Goal: Task Accomplishment & Management: Use online tool/utility

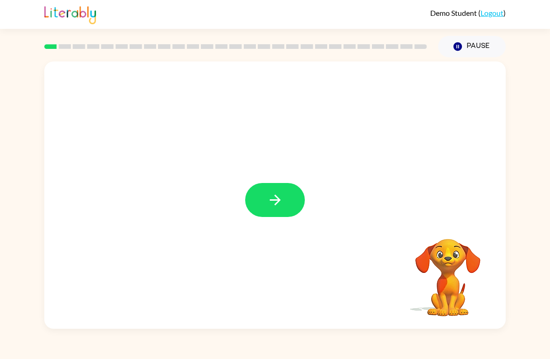
click at [267, 199] on icon "button" at bounding box center [275, 200] width 16 height 16
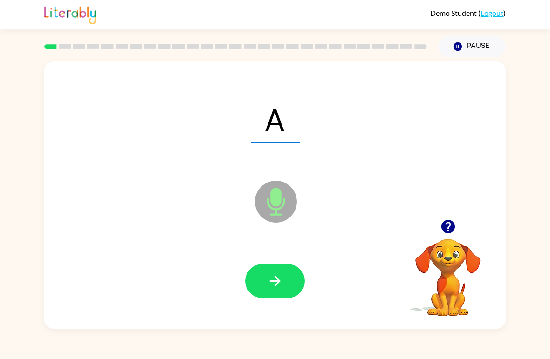
click at [274, 282] on icon "button" at bounding box center [274, 281] width 11 height 11
click at [267, 282] on icon "button" at bounding box center [275, 281] width 16 height 16
click at [271, 278] on icon "button" at bounding box center [275, 281] width 16 height 16
click at [270, 277] on icon "button" at bounding box center [275, 281] width 16 height 16
click at [273, 281] on icon "button" at bounding box center [274, 281] width 11 height 11
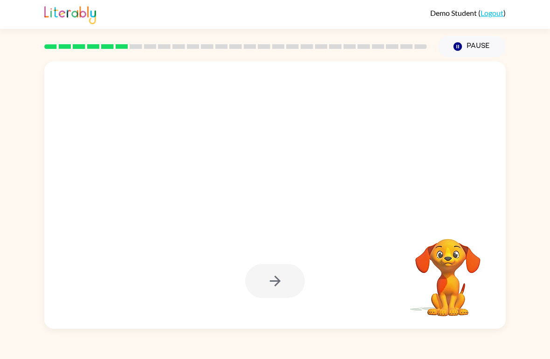
click at [470, 47] on button "Pause Pause" at bounding box center [472, 46] width 68 height 21
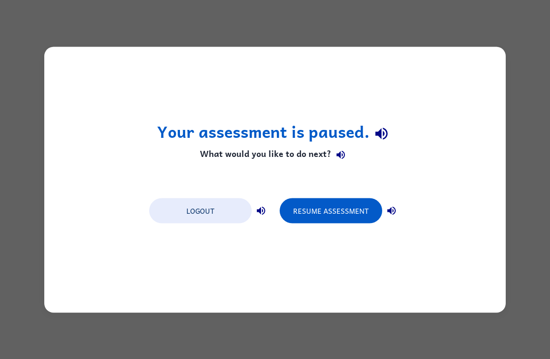
click at [204, 206] on button "Logout" at bounding box center [200, 210] width 102 height 25
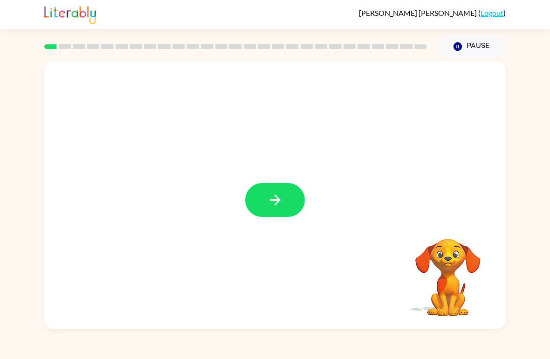
click at [269, 201] on icon "button" at bounding box center [275, 200] width 16 height 16
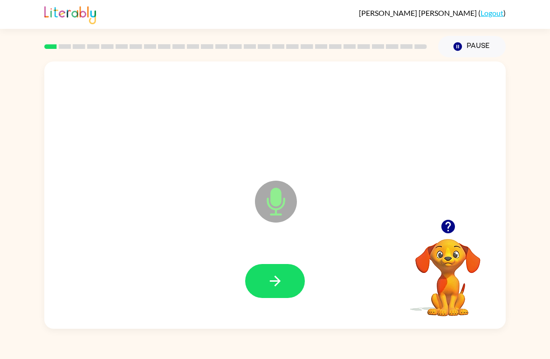
click at [284, 278] on button "button" at bounding box center [275, 281] width 60 height 34
click at [467, 54] on button "Pause Pause" at bounding box center [472, 46] width 68 height 21
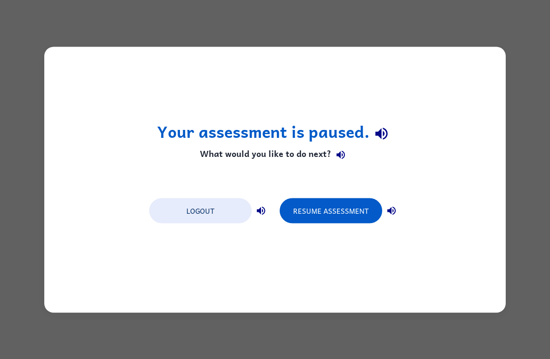
click at [316, 210] on button "Resume Assessment" at bounding box center [331, 210] width 102 height 25
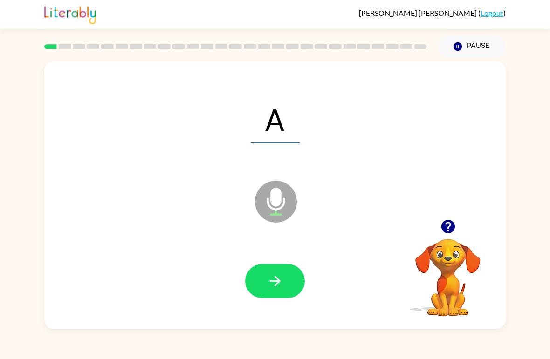
click at [268, 280] on icon "button" at bounding box center [275, 281] width 16 height 16
click at [262, 280] on button "button" at bounding box center [275, 281] width 60 height 34
click at [280, 290] on button "button" at bounding box center [275, 281] width 60 height 34
click at [270, 283] on icon "button" at bounding box center [275, 281] width 16 height 16
click at [267, 281] on icon "button" at bounding box center [275, 281] width 16 height 16
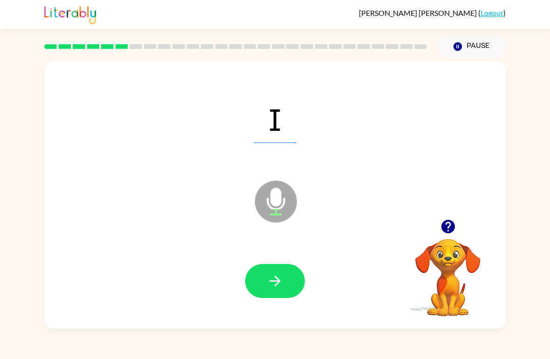
click at [270, 287] on icon "button" at bounding box center [275, 281] width 16 height 16
click at [272, 280] on icon "button" at bounding box center [275, 281] width 16 height 16
click at [278, 280] on icon "button" at bounding box center [274, 281] width 11 height 11
click at [268, 281] on icon "button" at bounding box center [275, 281] width 16 height 16
click at [272, 278] on icon "button" at bounding box center [275, 281] width 16 height 16
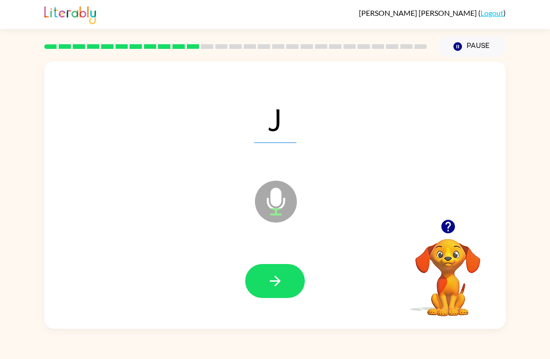
click at [274, 289] on icon "button" at bounding box center [275, 281] width 16 height 16
click at [272, 283] on icon "button" at bounding box center [275, 281] width 16 height 16
click at [273, 271] on button "button" at bounding box center [275, 281] width 60 height 34
click at [266, 275] on button "button" at bounding box center [275, 281] width 60 height 34
click at [273, 278] on icon "button" at bounding box center [275, 281] width 16 height 16
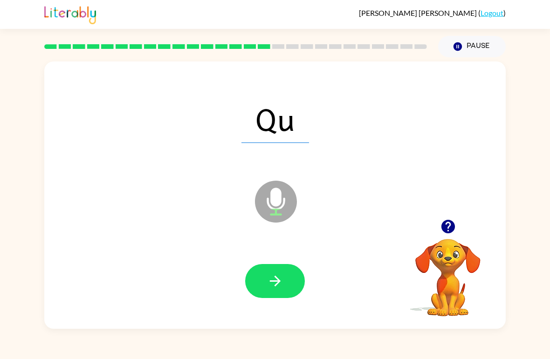
click at [266, 273] on button "button" at bounding box center [275, 281] width 60 height 34
click at [268, 283] on icon "button" at bounding box center [275, 281] width 16 height 16
click at [279, 276] on icon "button" at bounding box center [275, 281] width 16 height 16
click at [262, 283] on button "button" at bounding box center [275, 281] width 60 height 34
click at [268, 288] on icon "button" at bounding box center [275, 281] width 16 height 16
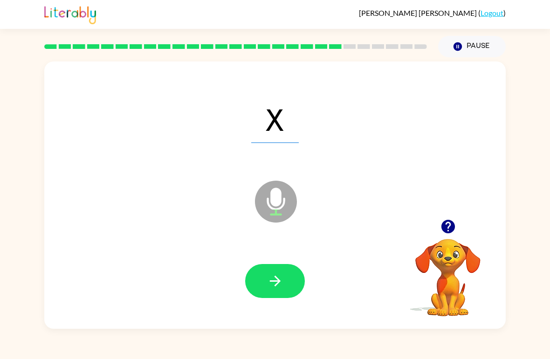
click at [260, 270] on button "button" at bounding box center [275, 281] width 60 height 34
click at [261, 278] on button "button" at bounding box center [275, 281] width 60 height 34
click at [263, 286] on button "button" at bounding box center [275, 281] width 60 height 34
click at [273, 283] on icon "button" at bounding box center [275, 281] width 16 height 16
click at [263, 280] on button "button" at bounding box center [275, 281] width 60 height 34
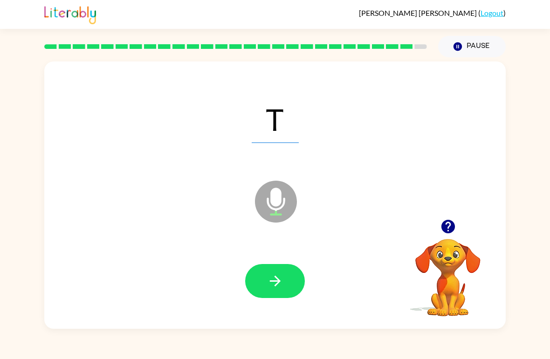
click at [270, 283] on icon "button" at bounding box center [275, 281] width 16 height 16
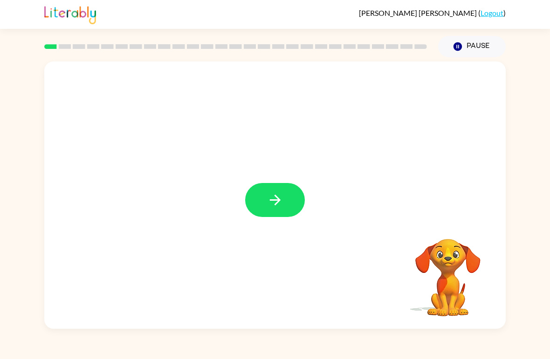
click at [273, 204] on icon "button" at bounding box center [275, 200] width 16 height 16
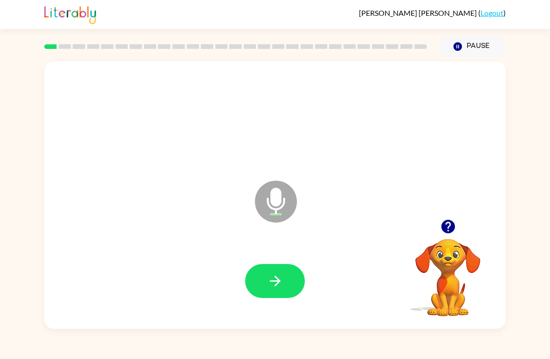
click at [282, 282] on icon "button" at bounding box center [275, 281] width 16 height 16
click at [279, 274] on icon "button" at bounding box center [275, 281] width 16 height 16
click at [271, 287] on icon "button" at bounding box center [275, 281] width 16 height 16
click at [276, 277] on icon "button" at bounding box center [275, 281] width 16 height 16
click at [273, 281] on icon "button" at bounding box center [275, 281] width 16 height 16
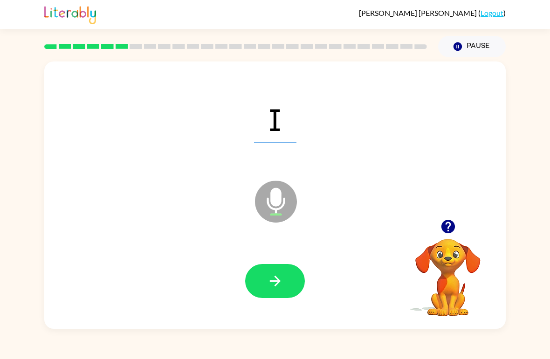
click at [267, 282] on icon "button" at bounding box center [275, 281] width 16 height 16
click at [273, 284] on icon "button" at bounding box center [275, 281] width 16 height 16
click at [280, 280] on icon "button" at bounding box center [275, 281] width 16 height 16
click at [266, 275] on button "button" at bounding box center [275, 281] width 60 height 34
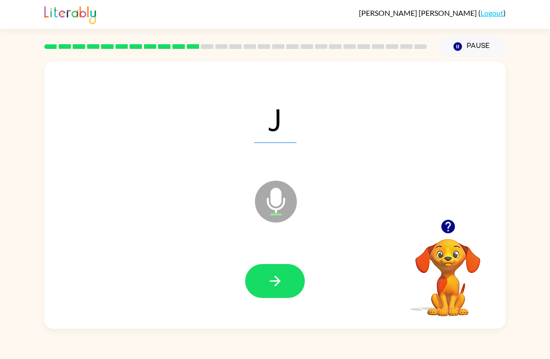
click at [265, 282] on button "button" at bounding box center [275, 281] width 60 height 34
click at [264, 280] on button "button" at bounding box center [275, 281] width 60 height 34
click at [263, 290] on button "button" at bounding box center [275, 281] width 60 height 34
click at [274, 282] on icon "button" at bounding box center [274, 281] width 11 height 11
click at [269, 274] on icon "button" at bounding box center [275, 281] width 16 height 16
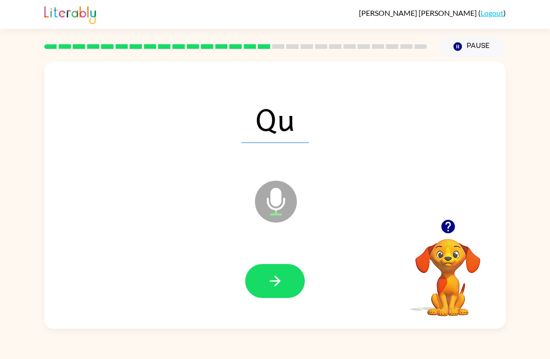
click at [287, 121] on span "Qu" at bounding box center [275, 119] width 68 height 48
click at [279, 280] on icon "button" at bounding box center [275, 281] width 16 height 16
click at [262, 280] on button "button" at bounding box center [275, 281] width 60 height 34
click at [268, 274] on icon "button" at bounding box center [275, 281] width 16 height 16
click at [270, 272] on button "button" at bounding box center [275, 281] width 60 height 34
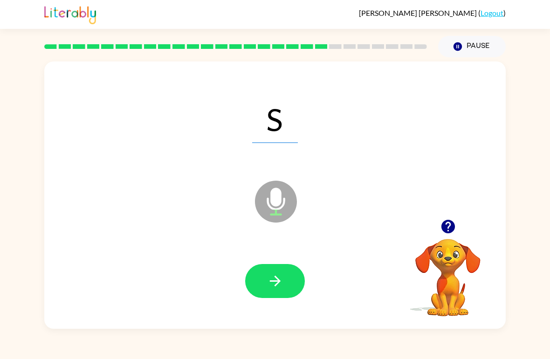
click at [255, 276] on button "button" at bounding box center [275, 281] width 60 height 34
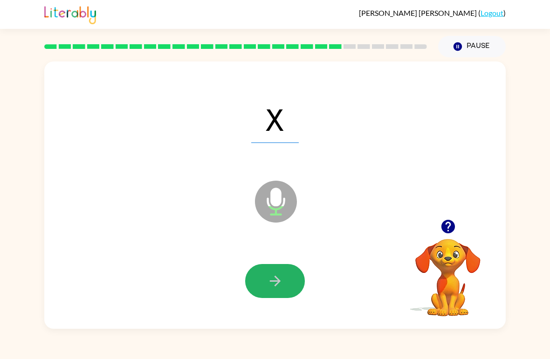
click at [258, 273] on button "button" at bounding box center [275, 281] width 60 height 34
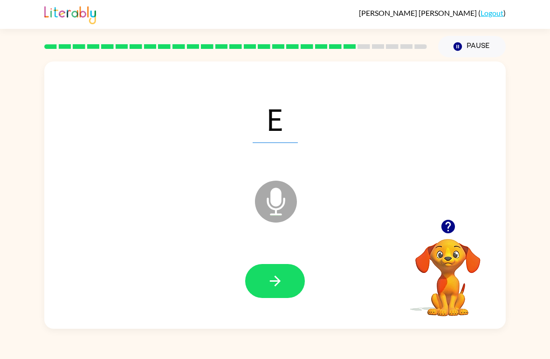
click at [267, 278] on icon "button" at bounding box center [275, 281] width 16 height 16
click at [270, 277] on icon "button" at bounding box center [275, 281] width 16 height 16
click at [273, 279] on icon "button" at bounding box center [275, 281] width 16 height 16
click at [280, 277] on icon "button" at bounding box center [275, 281] width 16 height 16
click at [278, 282] on icon "button" at bounding box center [274, 281] width 11 height 11
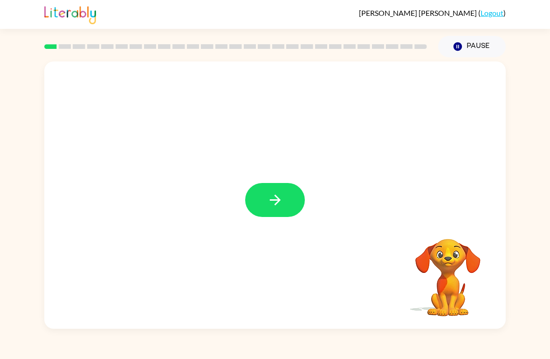
click at [286, 199] on button "button" at bounding box center [275, 200] width 60 height 34
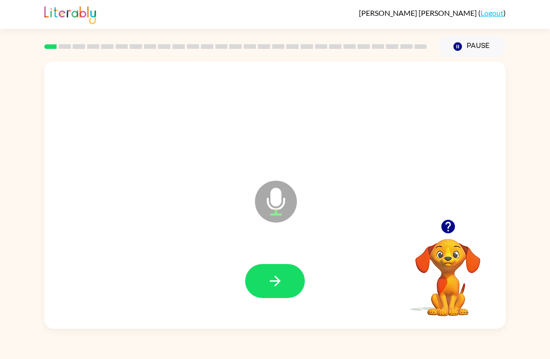
click at [285, 284] on button "button" at bounding box center [275, 281] width 60 height 34
click at [274, 275] on icon "button" at bounding box center [275, 281] width 16 height 16
click at [273, 275] on icon "button" at bounding box center [275, 281] width 16 height 16
click at [280, 282] on icon "button" at bounding box center [275, 281] width 16 height 16
click at [277, 281] on icon "button" at bounding box center [274, 281] width 11 height 11
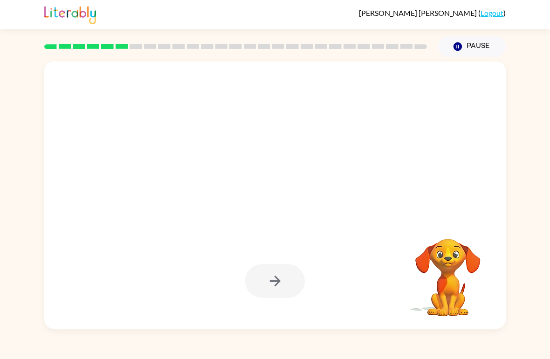
click at [455, 44] on icon "button" at bounding box center [457, 46] width 8 height 8
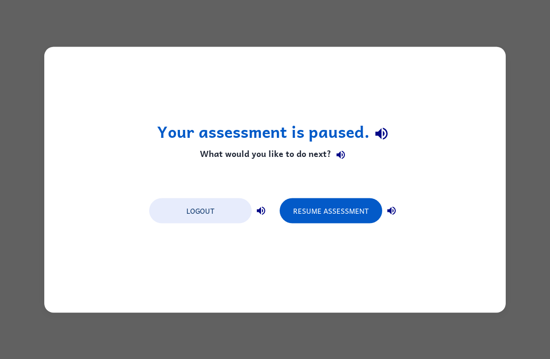
click at [323, 209] on button "Resume Assessment" at bounding box center [331, 210] width 102 height 25
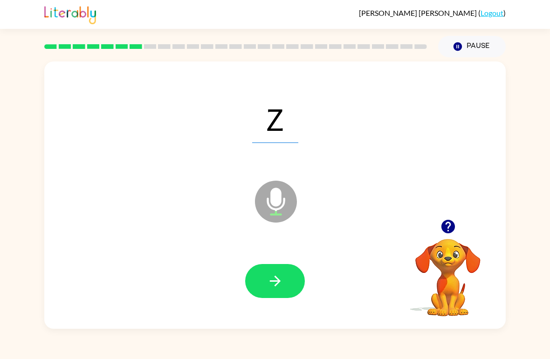
click at [462, 48] on icon "Pause" at bounding box center [457, 46] width 10 height 10
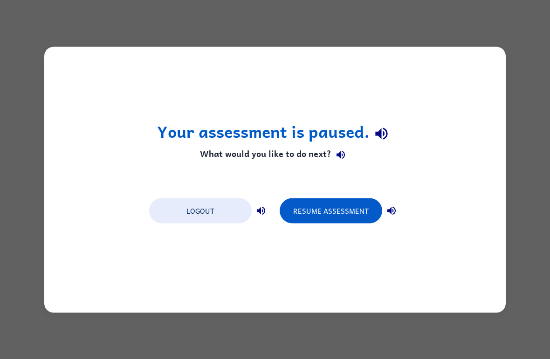
click at [337, 211] on button "Resume Assessment" at bounding box center [331, 210] width 102 height 25
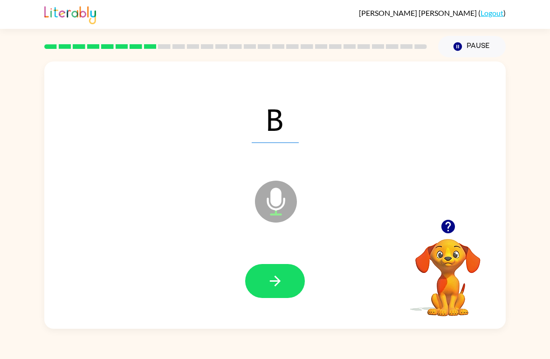
click at [266, 287] on button "button" at bounding box center [275, 281] width 60 height 34
click at [287, 285] on button "button" at bounding box center [275, 281] width 60 height 34
click at [282, 279] on icon "button" at bounding box center [275, 281] width 16 height 16
click at [270, 270] on button "button" at bounding box center [275, 281] width 60 height 34
click at [285, 279] on button "button" at bounding box center [275, 281] width 60 height 34
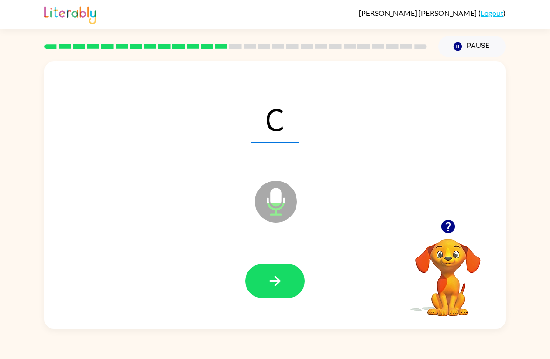
click at [283, 275] on icon "button" at bounding box center [275, 281] width 16 height 16
click at [480, 57] on button "Pause Pause" at bounding box center [472, 46] width 68 height 21
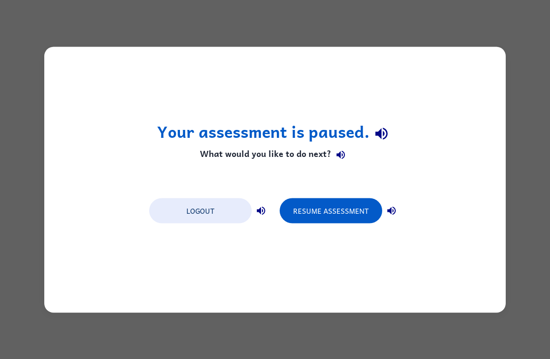
click at [337, 212] on button "Resume Assessment" at bounding box center [331, 210] width 102 height 25
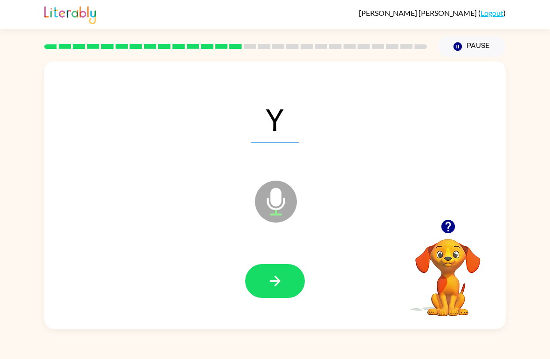
click at [290, 284] on button "button" at bounding box center [275, 281] width 60 height 34
click at [292, 278] on button "button" at bounding box center [275, 281] width 60 height 34
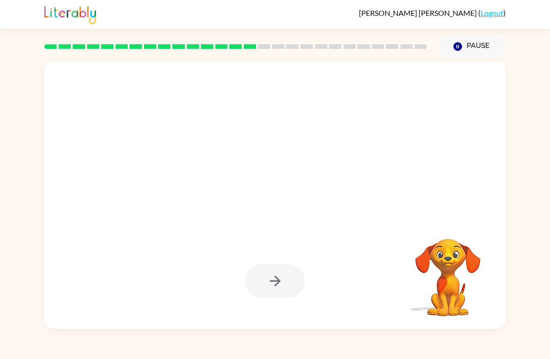
click at [287, 279] on div at bounding box center [275, 281] width 60 height 34
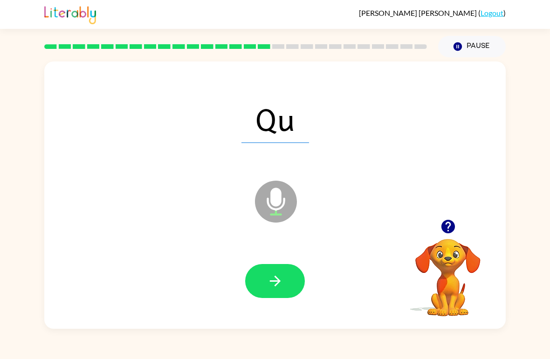
click at [284, 271] on button "button" at bounding box center [275, 281] width 60 height 34
click at [280, 277] on icon "button" at bounding box center [275, 281] width 16 height 16
click at [279, 278] on icon "button" at bounding box center [275, 281] width 16 height 16
click at [286, 287] on button "button" at bounding box center [275, 281] width 60 height 34
click at [281, 274] on icon "button" at bounding box center [275, 281] width 16 height 16
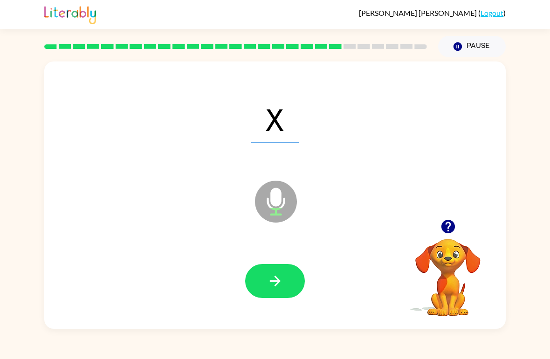
click at [286, 275] on button "button" at bounding box center [275, 281] width 60 height 34
click at [292, 279] on button "button" at bounding box center [275, 281] width 60 height 34
click at [274, 281] on icon "button" at bounding box center [275, 281] width 16 height 16
click at [283, 281] on icon "button" at bounding box center [275, 281] width 16 height 16
click at [273, 278] on icon "button" at bounding box center [275, 281] width 16 height 16
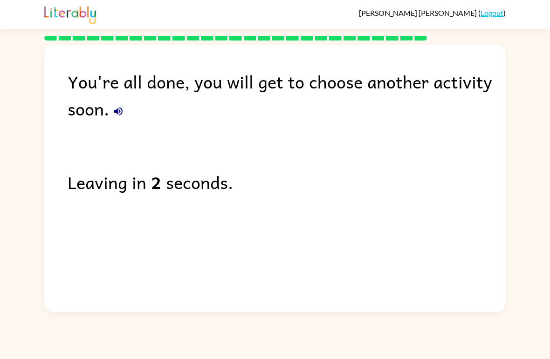
click at [491, 17] on link "Logout" at bounding box center [491, 12] width 23 height 9
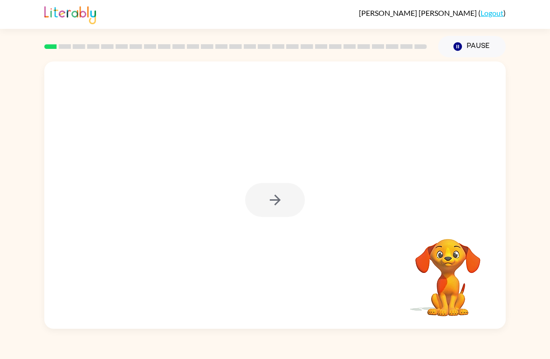
click at [276, 199] on div at bounding box center [275, 200] width 60 height 34
click at [287, 197] on button "button" at bounding box center [275, 200] width 60 height 34
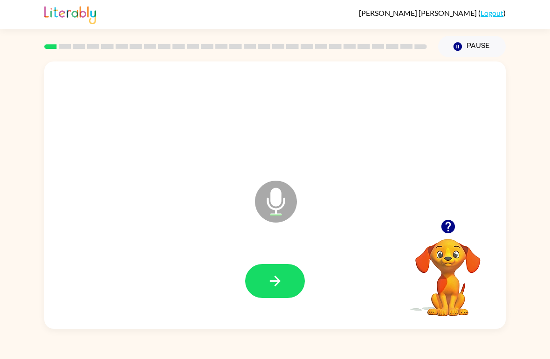
click at [286, 281] on button "button" at bounding box center [275, 281] width 60 height 34
click at [281, 283] on icon "button" at bounding box center [275, 281] width 16 height 16
click at [270, 282] on icon "button" at bounding box center [274, 281] width 11 height 11
click at [280, 285] on icon "button" at bounding box center [275, 281] width 16 height 16
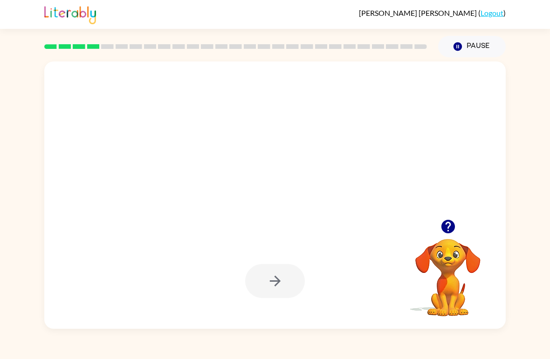
click at [285, 286] on div at bounding box center [275, 281] width 60 height 34
click at [485, 43] on button "Pause Pause" at bounding box center [472, 46] width 68 height 21
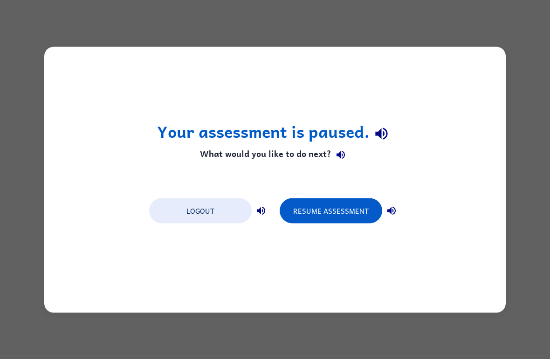
click at [342, 208] on button "Resume Assessment" at bounding box center [331, 210] width 102 height 25
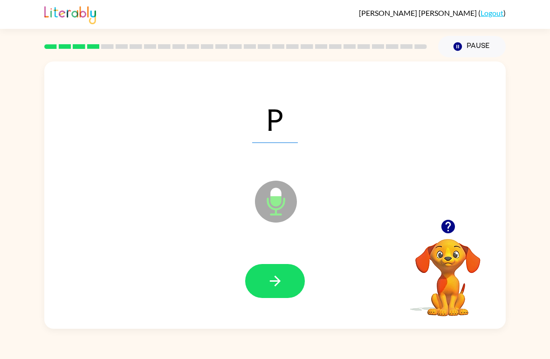
click at [294, 279] on button "button" at bounding box center [275, 281] width 60 height 34
click at [283, 282] on button "button" at bounding box center [275, 281] width 60 height 34
click at [287, 273] on button "button" at bounding box center [275, 281] width 60 height 34
click at [287, 281] on button "button" at bounding box center [275, 281] width 60 height 34
click at [301, 287] on button "button" at bounding box center [275, 281] width 60 height 34
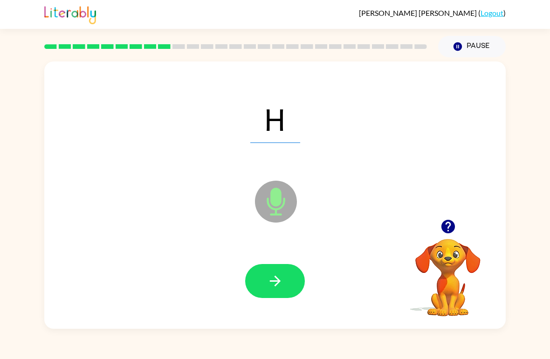
click at [278, 282] on icon "button" at bounding box center [274, 281] width 11 height 11
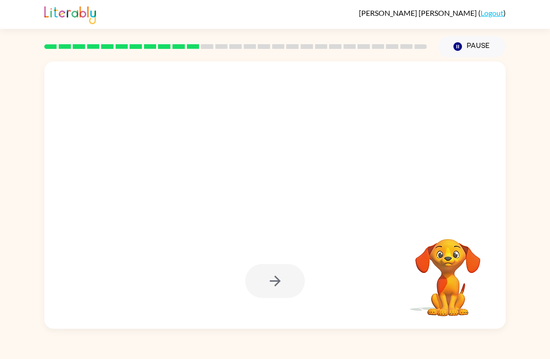
click at [494, 46] on button "Pause Pause" at bounding box center [472, 46] width 68 height 21
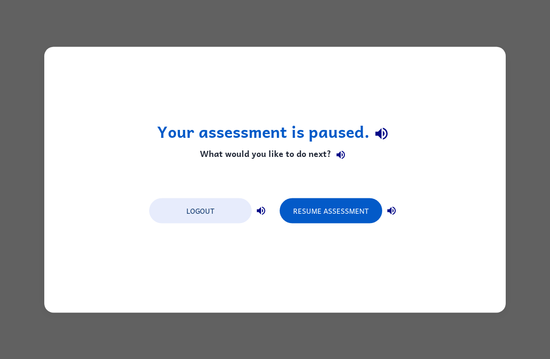
click at [349, 214] on button "Resume Assessment" at bounding box center [331, 210] width 102 height 25
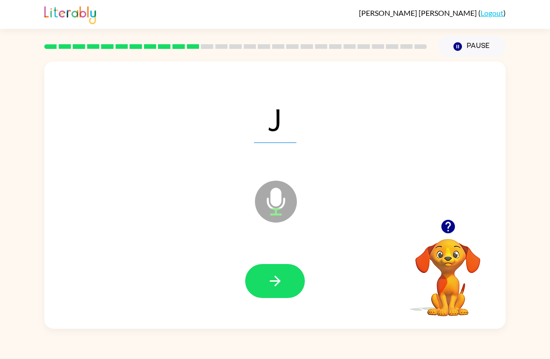
click at [281, 276] on icon "button" at bounding box center [275, 281] width 16 height 16
click at [280, 295] on button "button" at bounding box center [275, 281] width 60 height 34
click at [283, 267] on button "button" at bounding box center [275, 281] width 60 height 34
click at [274, 285] on icon "button" at bounding box center [275, 281] width 16 height 16
click at [276, 281] on icon "button" at bounding box center [275, 281] width 16 height 16
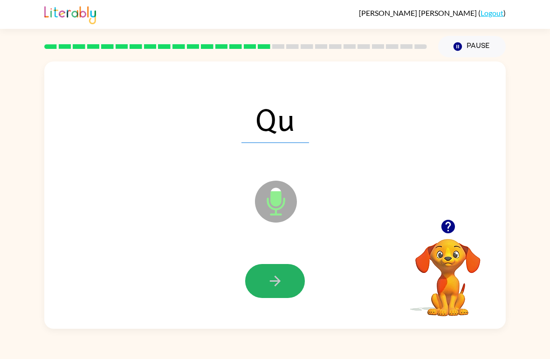
click at [291, 286] on button "button" at bounding box center [275, 281] width 60 height 34
click at [260, 269] on button "button" at bounding box center [275, 281] width 60 height 34
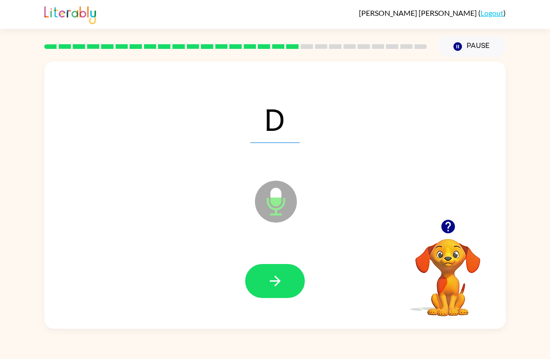
click at [279, 283] on icon "button" at bounding box center [274, 281] width 11 height 11
click at [272, 280] on icon "button" at bounding box center [275, 281] width 16 height 16
click at [287, 280] on button "button" at bounding box center [275, 281] width 60 height 34
click at [267, 288] on icon "button" at bounding box center [275, 281] width 16 height 16
click at [269, 286] on icon "button" at bounding box center [275, 281] width 16 height 16
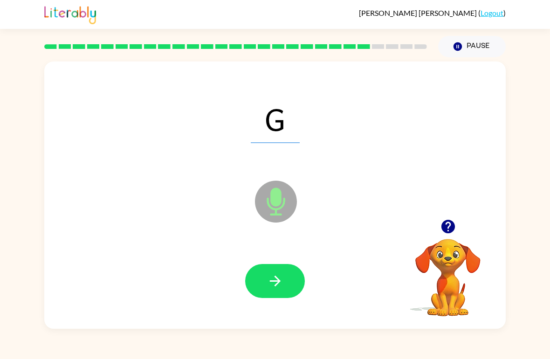
click at [278, 279] on icon "button" at bounding box center [275, 281] width 16 height 16
click at [274, 280] on icon "button" at bounding box center [275, 281] width 16 height 16
click at [278, 282] on icon "button" at bounding box center [274, 281] width 11 height 11
click at [269, 276] on icon "button" at bounding box center [275, 281] width 16 height 16
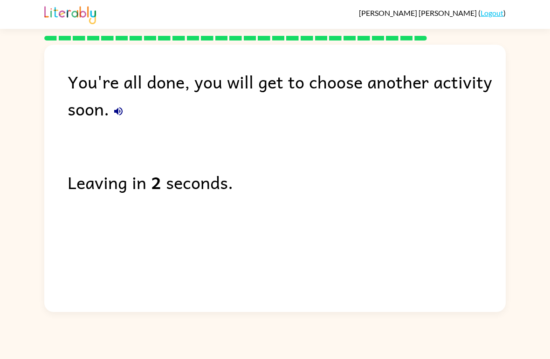
click at [498, 17] on link "Logout" at bounding box center [491, 12] width 23 height 9
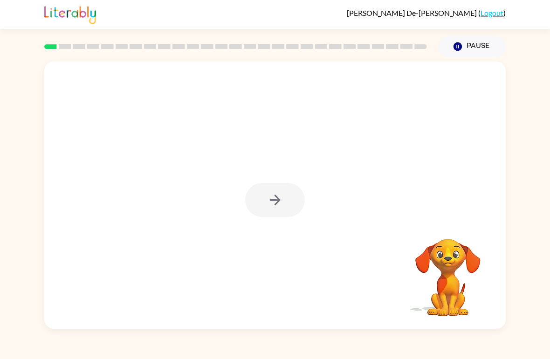
click at [274, 186] on div at bounding box center [275, 200] width 60 height 34
click at [280, 192] on icon "button" at bounding box center [275, 200] width 16 height 16
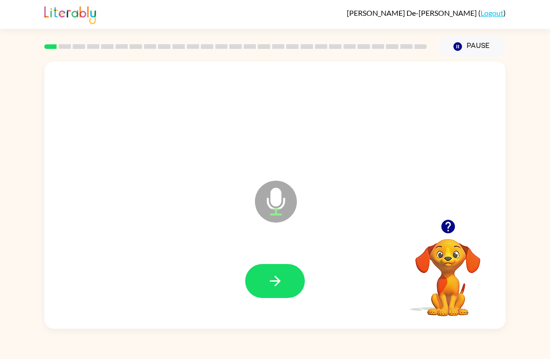
click at [264, 283] on button "button" at bounding box center [275, 281] width 60 height 34
click at [272, 280] on icon "button" at bounding box center [275, 281] width 16 height 16
click at [283, 283] on icon "button" at bounding box center [275, 281] width 16 height 16
click at [283, 277] on icon "button" at bounding box center [275, 281] width 16 height 16
click at [286, 280] on button "button" at bounding box center [275, 281] width 60 height 34
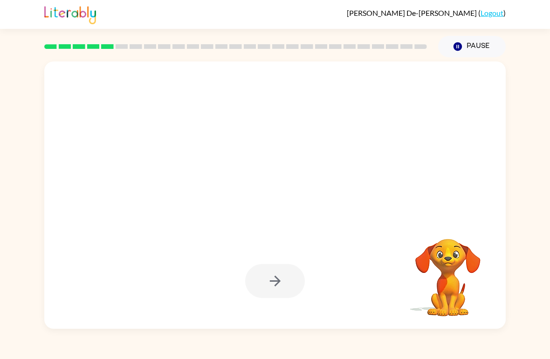
click at [484, 44] on button "Pause Pause" at bounding box center [472, 46] width 68 height 21
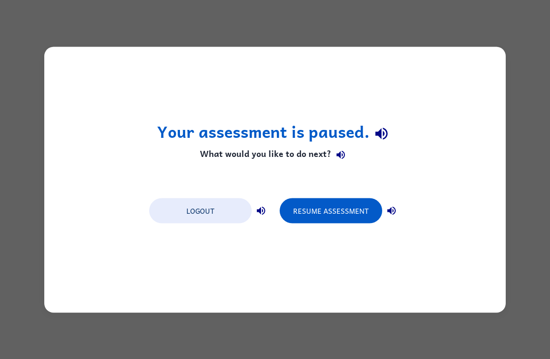
click at [338, 206] on button "Resume Assessment" at bounding box center [331, 210] width 102 height 25
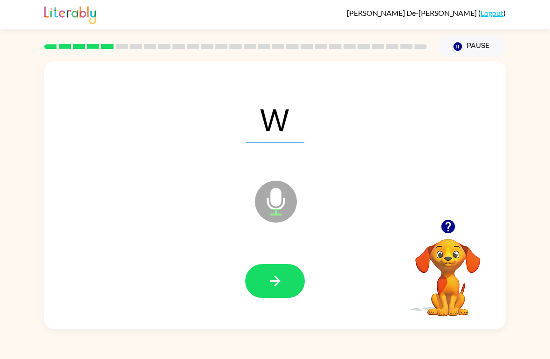
click at [289, 281] on button "button" at bounding box center [275, 281] width 60 height 34
click at [285, 273] on button "button" at bounding box center [275, 281] width 60 height 34
click at [278, 279] on icon "button" at bounding box center [275, 281] width 16 height 16
click at [280, 269] on button "button" at bounding box center [275, 281] width 60 height 34
click at [278, 276] on icon "button" at bounding box center [275, 281] width 16 height 16
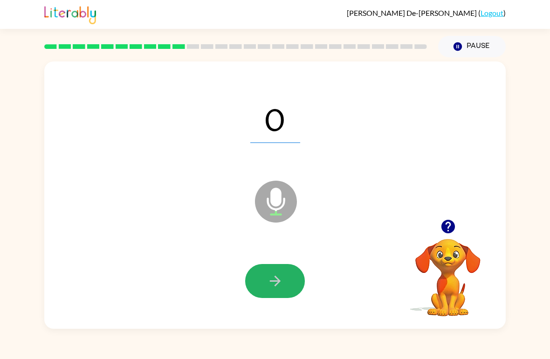
click at [280, 277] on icon "button" at bounding box center [275, 281] width 16 height 16
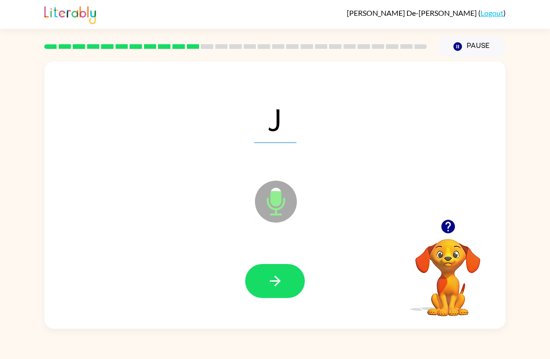
click at [278, 279] on icon "button" at bounding box center [275, 281] width 16 height 16
click at [283, 281] on button "button" at bounding box center [275, 281] width 60 height 34
click at [285, 276] on button "button" at bounding box center [275, 281] width 60 height 34
click at [280, 273] on icon "button" at bounding box center [275, 281] width 16 height 16
click at [281, 277] on icon "button" at bounding box center [275, 281] width 16 height 16
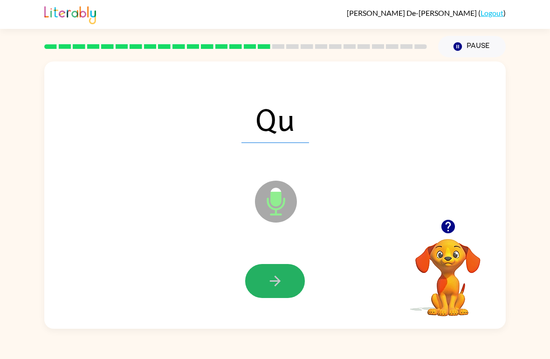
click at [285, 284] on button "button" at bounding box center [275, 281] width 60 height 34
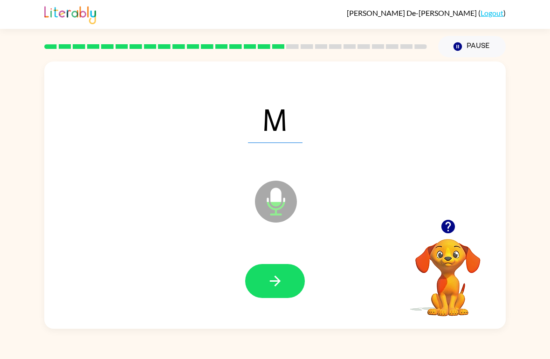
click at [280, 277] on icon "button" at bounding box center [275, 281] width 16 height 16
click at [280, 281] on icon "button" at bounding box center [275, 281] width 16 height 16
click at [277, 279] on icon "button" at bounding box center [274, 281] width 11 height 11
click at [285, 280] on button "button" at bounding box center [275, 281] width 60 height 34
click at [283, 275] on icon "button" at bounding box center [275, 281] width 16 height 16
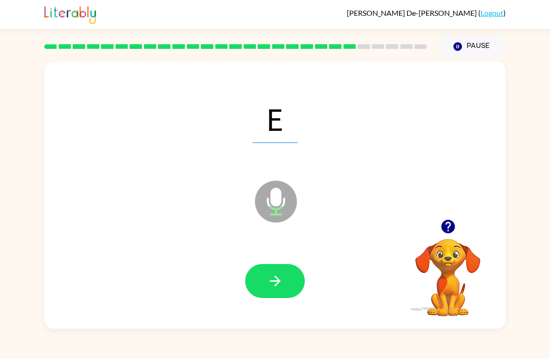
click at [288, 282] on button "button" at bounding box center [275, 281] width 60 height 34
click at [281, 279] on icon "button" at bounding box center [275, 281] width 16 height 16
click at [280, 279] on icon "button" at bounding box center [275, 281] width 16 height 16
click at [281, 275] on icon "button" at bounding box center [275, 281] width 16 height 16
click at [281, 278] on icon "button" at bounding box center [275, 281] width 16 height 16
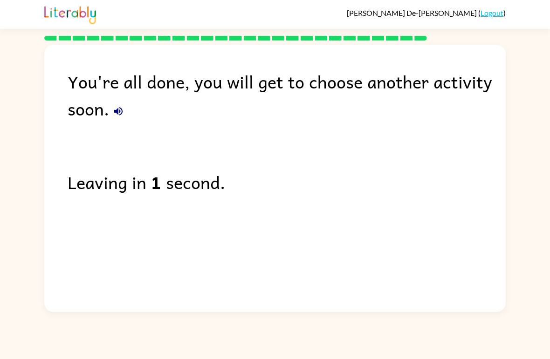
click at [491, 13] on link "Logout" at bounding box center [491, 12] width 23 height 9
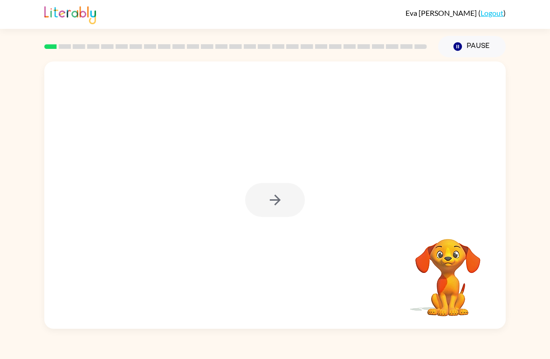
click at [273, 200] on div at bounding box center [275, 200] width 60 height 34
click at [278, 200] on icon "button" at bounding box center [274, 200] width 11 height 11
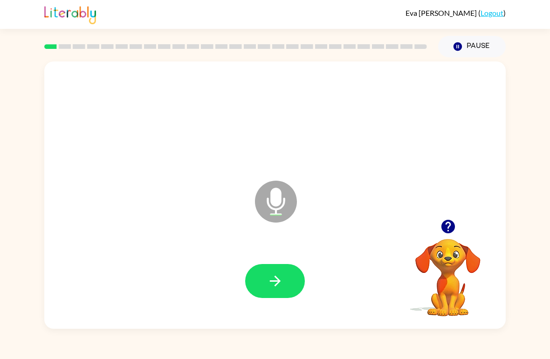
click at [287, 278] on button "button" at bounding box center [275, 281] width 60 height 34
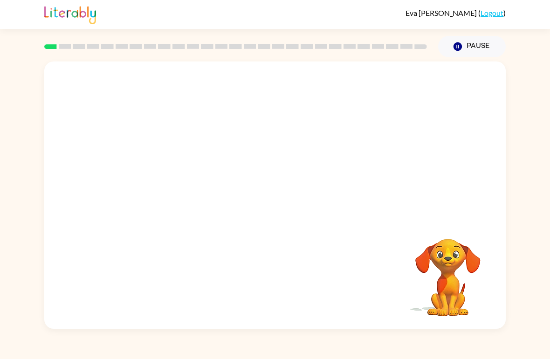
click at [479, 48] on button "Pause Pause" at bounding box center [472, 46] width 68 height 21
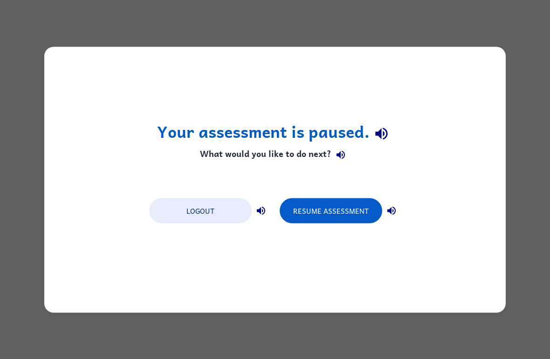
click at [343, 209] on button "Resume Assessment" at bounding box center [331, 210] width 102 height 25
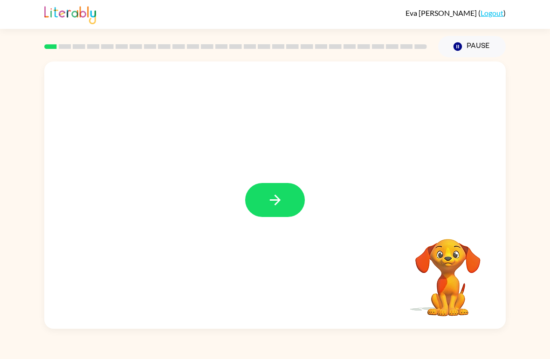
click at [274, 208] on icon "button" at bounding box center [275, 200] width 16 height 16
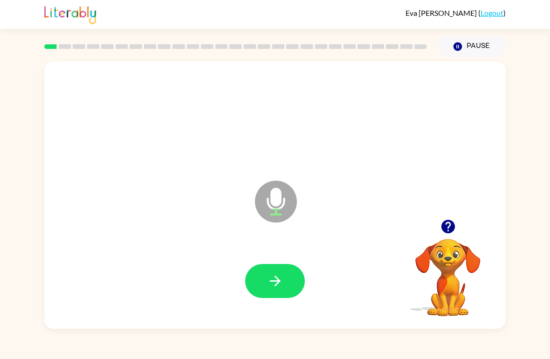
click at [277, 279] on icon "button" at bounding box center [274, 281] width 11 height 11
click at [271, 274] on icon "button" at bounding box center [275, 281] width 16 height 16
click at [281, 275] on icon "button" at bounding box center [275, 281] width 16 height 16
click at [281, 276] on icon "button" at bounding box center [275, 281] width 16 height 16
click at [283, 283] on icon "button" at bounding box center [275, 281] width 16 height 16
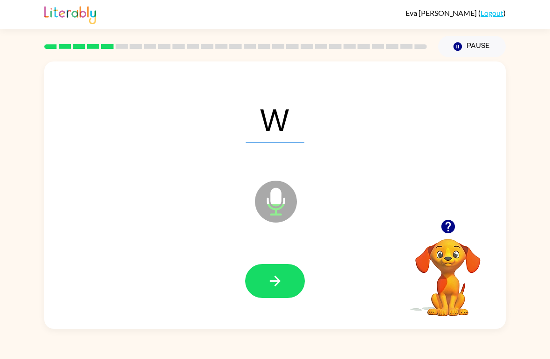
click at [285, 281] on button "button" at bounding box center [275, 281] width 60 height 34
click at [287, 278] on button "button" at bounding box center [275, 281] width 60 height 34
click at [274, 281] on icon "button" at bounding box center [274, 281] width 11 height 11
click at [280, 283] on icon "button" at bounding box center [275, 281] width 16 height 16
click at [282, 281] on icon "button" at bounding box center [275, 281] width 16 height 16
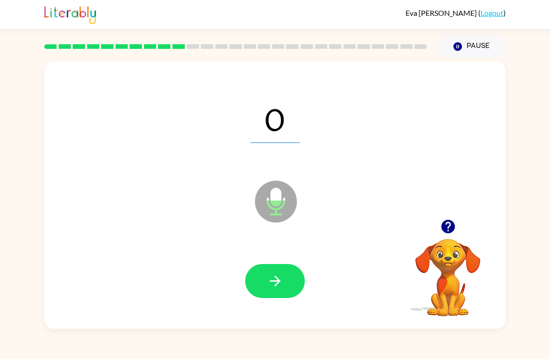
click at [289, 271] on button "button" at bounding box center [275, 281] width 60 height 34
click at [284, 280] on button "button" at bounding box center [275, 281] width 60 height 34
click at [283, 272] on button "button" at bounding box center [275, 281] width 60 height 34
click at [280, 275] on icon "button" at bounding box center [275, 281] width 16 height 16
click at [289, 289] on button "button" at bounding box center [275, 281] width 60 height 34
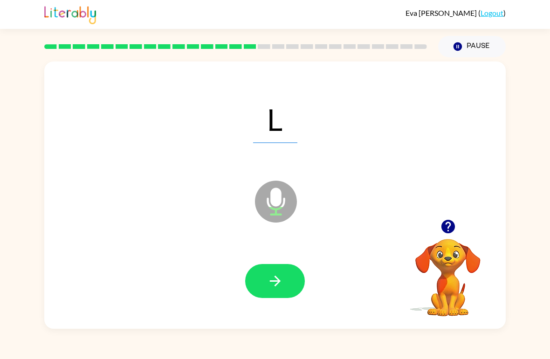
click at [290, 277] on button "button" at bounding box center [275, 281] width 60 height 34
click at [289, 275] on button "button" at bounding box center [275, 281] width 60 height 34
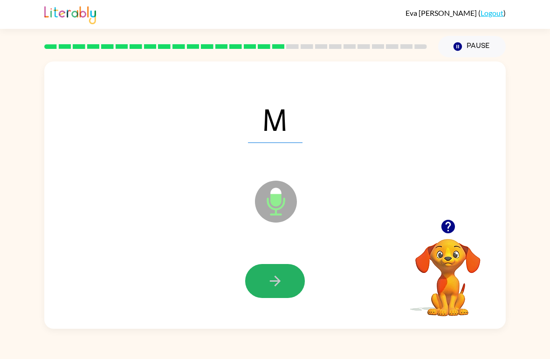
click at [301, 273] on button "button" at bounding box center [275, 281] width 60 height 34
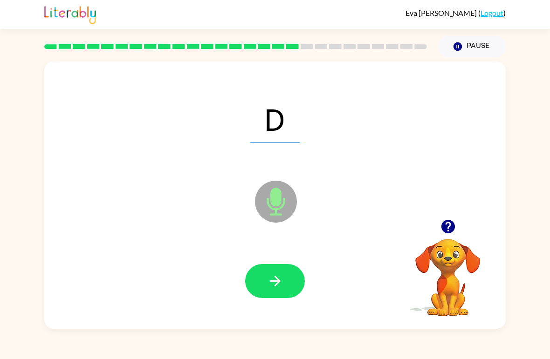
click at [284, 281] on button "button" at bounding box center [275, 281] width 60 height 34
click at [281, 279] on icon "button" at bounding box center [275, 281] width 16 height 16
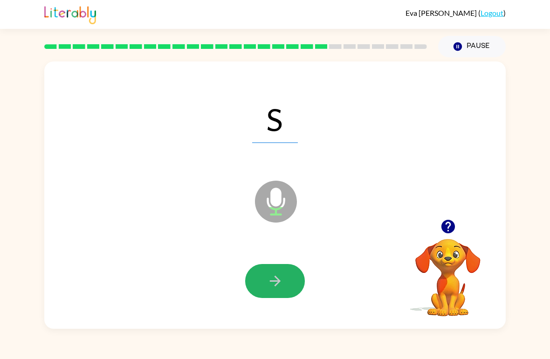
click at [289, 275] on button "button" at bounding box center [275, 281] width 60 height 34
click at [285, 282] on button "button" at bounding box center [275, 281] width 60 height 34
click at [278, 282] on icon "button" at bounding box center [274, 281] width 11 height 11
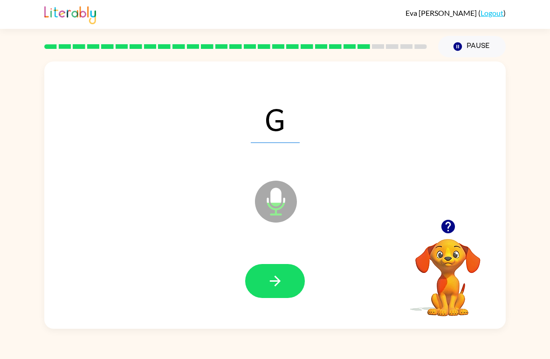
click at [274, 277] on icon "button" at bounding box center [275, 281] width 16 height 16
click at [286, 266] on button "button" at bounding box center [275, 281] width 60 height 34
click at [273, 289] on icon "button" at bounding box center [275, 281] width 16 height 16
click at [289, 279] on button "button" at bounding box center [275, 281] width 60 height 34
